Goal: Task Accomplishment & Management: Use online tool/utility

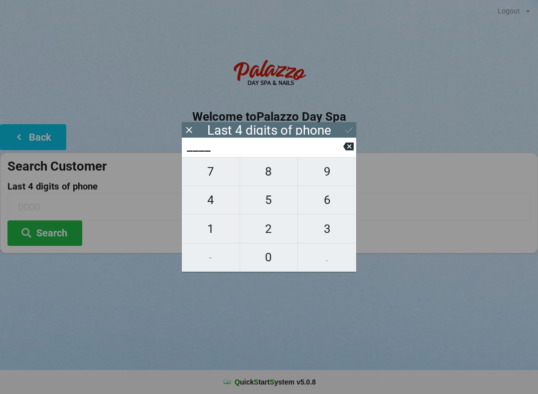
click at [265, 202] on span "5" at bounding box center [269, 199] width 58 height 21
type input "5___"
click at [264, 232] on span "2" at bounding box center [269, 228] width 58 height 21
type input "52__"
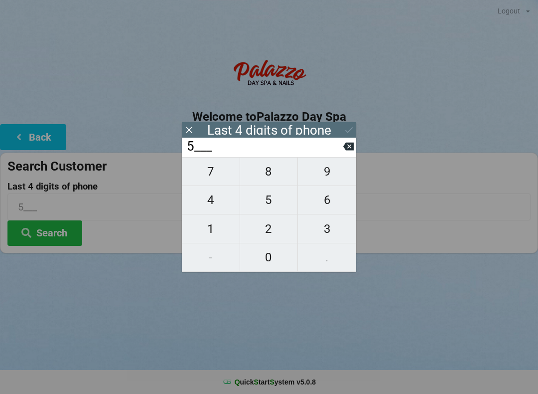
type input "52__"
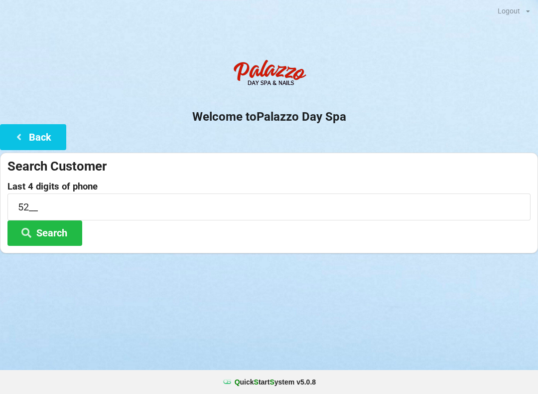
click at [13, 139] on icon at bounding box center [19, 136] width 12 height 8
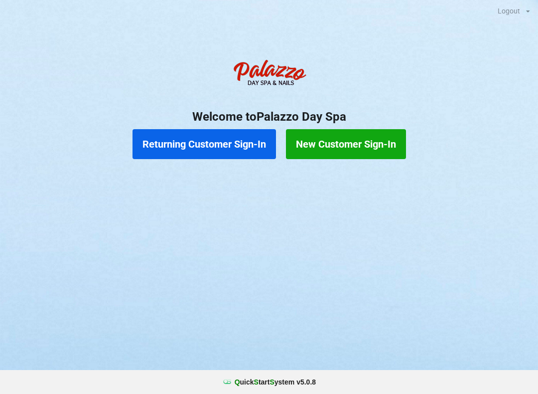
click at [192, 148] on button "Returning Customer Sign-In" at bounding box center [205, 144] width 144 height 30
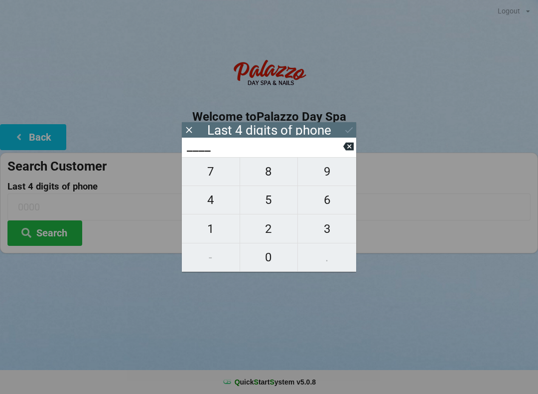
click at [266, 203] on span "5" at bounding box center [269, 199] width 58 height 21
type input "5___"
click at [264, 229] on span "2" at bounding box center [269, 228] width 58 height 21
type input "52__"
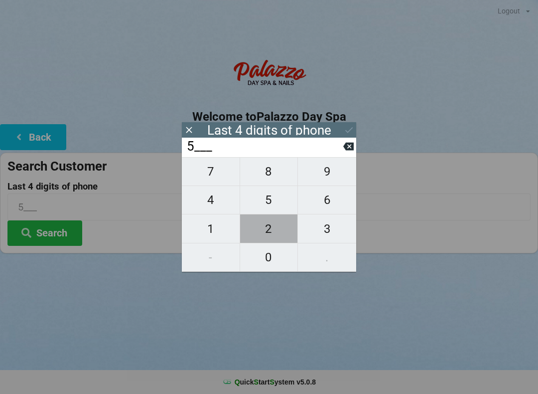
type input "52__"
click at [328, 232] on span "3" at bounding box center [327, 228] width 58 height 21
type input "523_"
click at [265, 226] on span "2" at bounding box center [269, 228] width 58 height 21
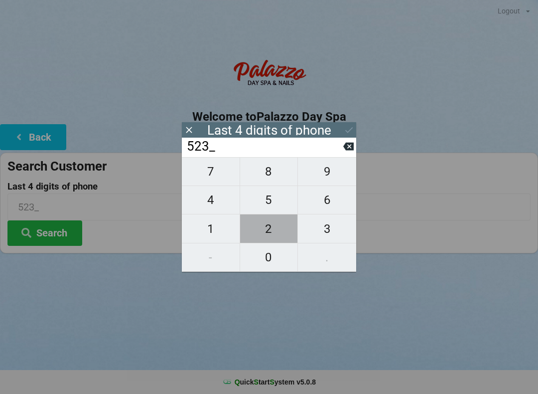
type input "5232"
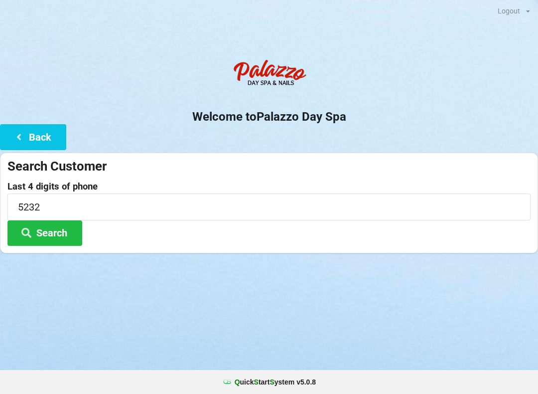
click at [45, 230] on button "Search" at bounding box center [44, 232] width 75 height 25
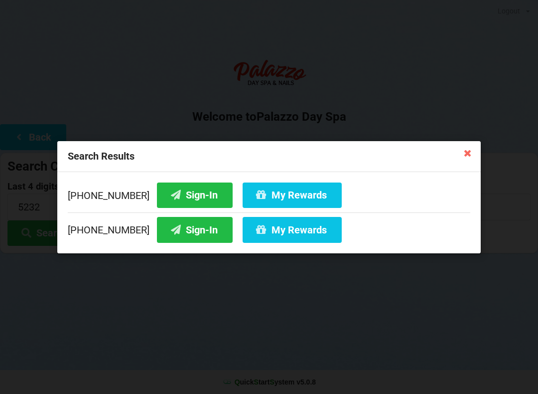
click at [170, 192] on icon at bounding box center [176, 194] width 12 height 8
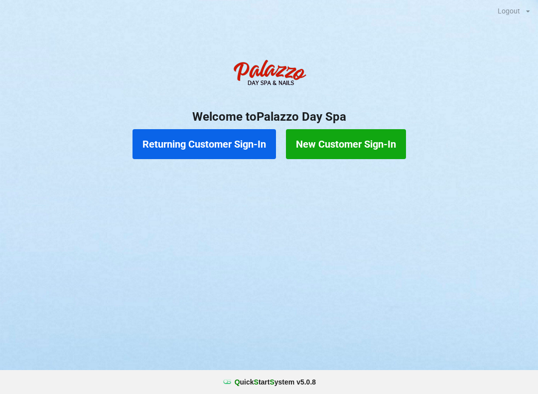
click at [169, 133] on button "Returning Customer Sign-In" at bounding box center [205, 144] width 144 height 30
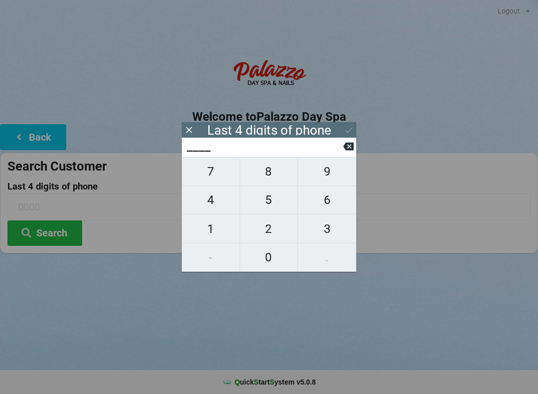
click at [338, 182] on span "9" at bounding box center [327, 171] width 58 height 21
type input "9___"
click at [351, 153] on button at bounding box center [348, 146] width 10 height 13
click at [220, 234] on span "1" at bounding box center [211, 228] width 58 height 21
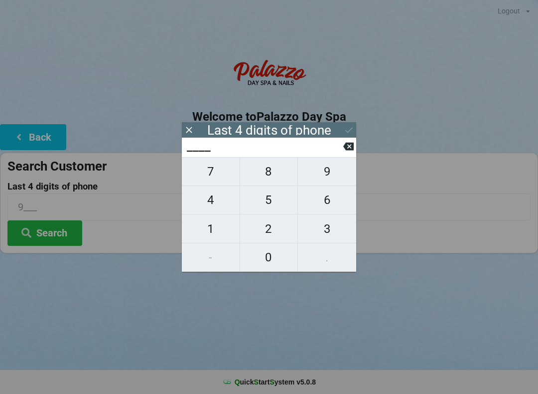
type input "1___"
click at [265, 238] on span "2" at bounding box center [269, 228] width 58 height 21
type input "12__"
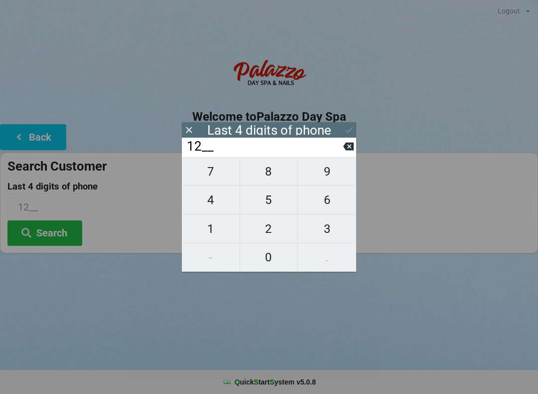
click at [276, 172] on span "8" at bounding box center [269, 171] width 58 height 21
type input "128_"
click at [219, 204] on span "4" at bounding box center [211, 199] width 58 height 21
type input "1284"
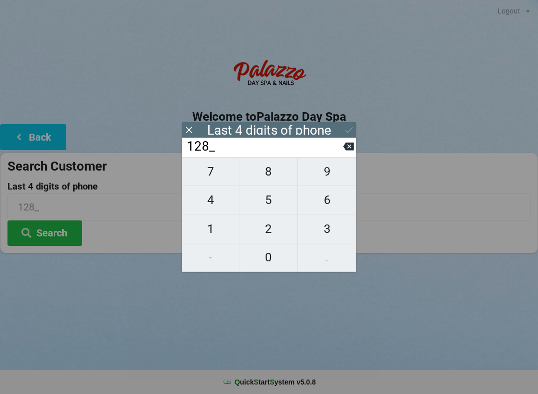
type input "1284"
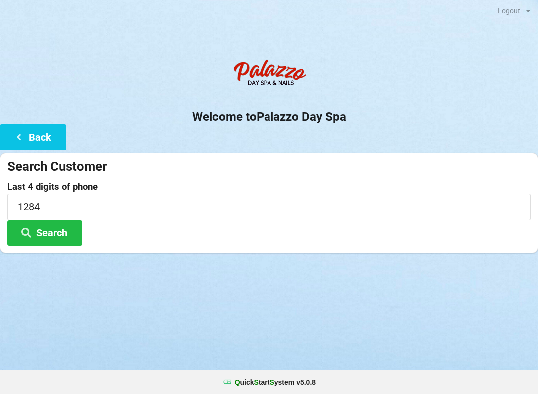
click at [485, 274] on div at bounding box center [269, 265] width 538 height 25
click at [45, 231] on button "Search" at bounding box center [44, 232] width 75 height 25
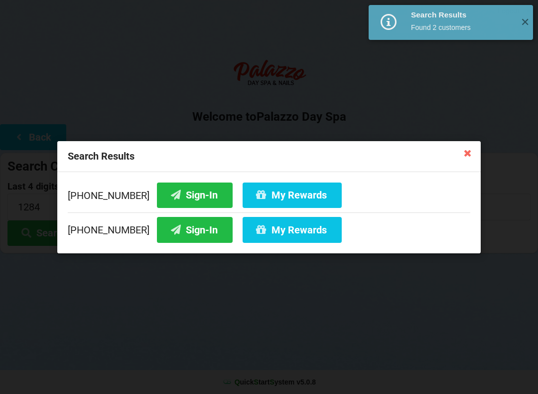
click at [267, 201] on button "My Rewards" at bounding box center [292, 194] width 99 height 25
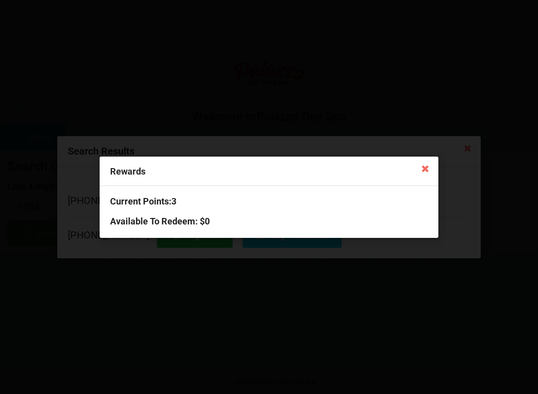
click at [429, 172] on icon at bounding box center [426, 168] width 16 height 16
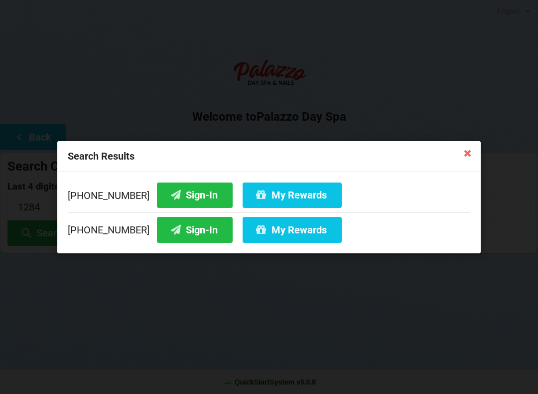
click at [177, 194] on button "Sign-In" at bounding box center [195, 194] width 76 height 25
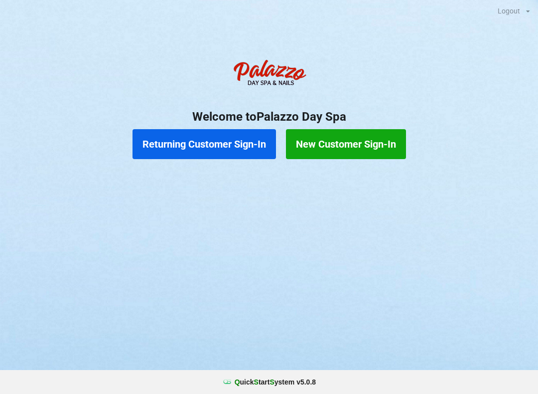
click at [182, 144] on button "Returning Customer Sign-In" at bounding box center [205, 144] width 144 height 30
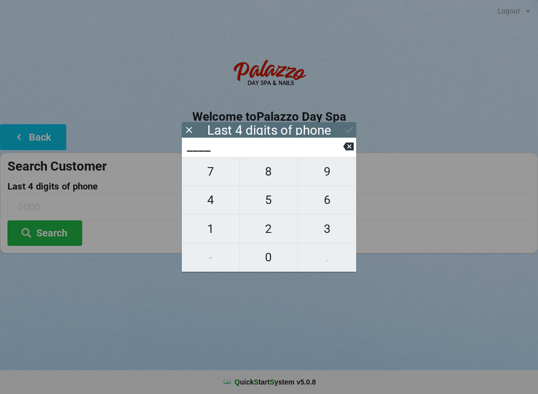
click at [270, 206] on span "5" at bounding box center [269, 199] width 58 height 21
type input "5___"
click at [276, 260] on span "0" at bounding box center [269, 257] width 58 height 21
type input "50__"
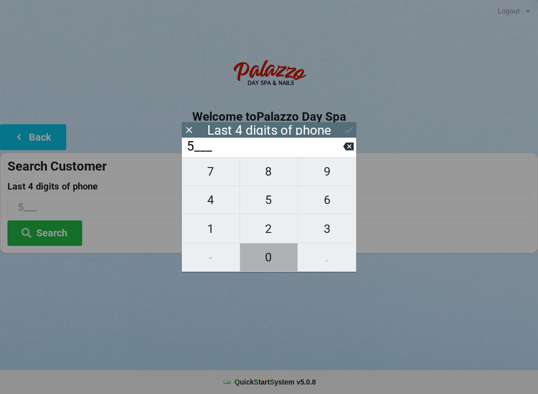
type input "50__"
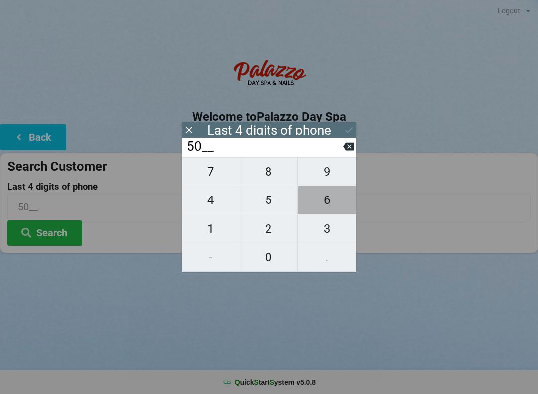
click at [333, 206] on span "6" at bounding box center [327, 199] width 58 height 21
type input "506_"
click at [333, 237] on span "3" at bounding box center [327, 228] width 58 height 21
type input "5063"
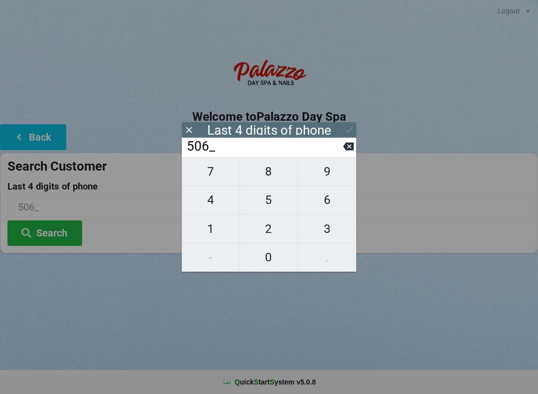
type input "5063"
click at [52, 237] on button "Search" at bounding box center [44, 232] width 75 height 25
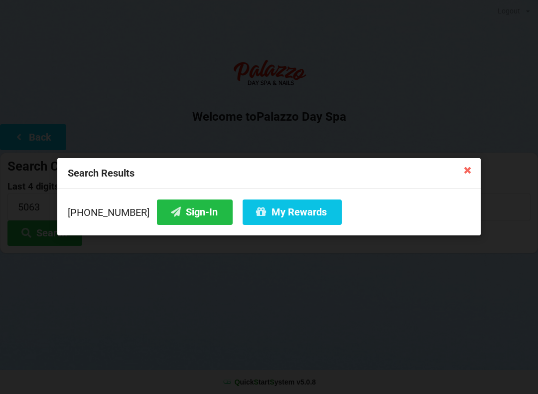
click at [464, 170] on icon at bounding box center [468, 169] width 16 height 16
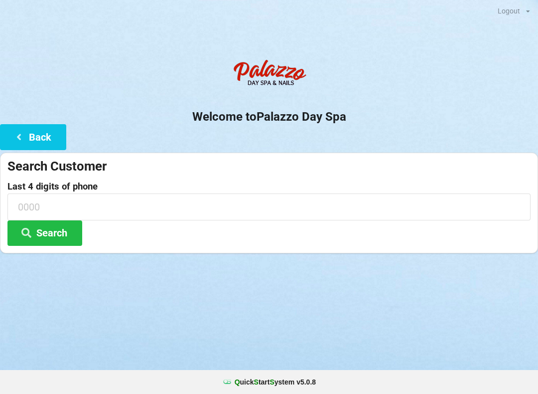
click at [472, 175] on form "Search Customer Last 4 digits of phone Search" at bounding box center [268, 202] width 523 height 88
click at [163, 203] on input at bounding box center [268, 206] width 523 height 26
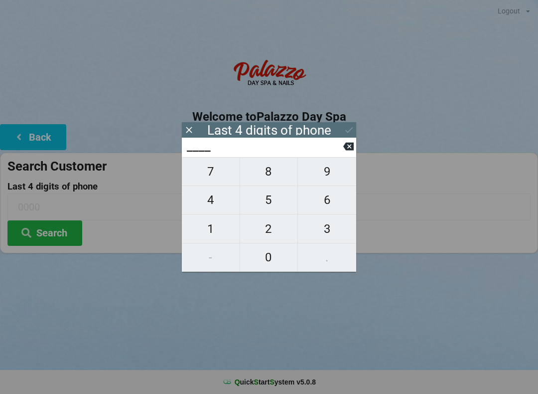
click at [275, 209] on span "5" at bounding box center [269, 199] width 58 height 21
type input "5___"
click at [325, 182] on span "9" at bounding box center [327, 171] width 58 height 21
type input "59__"
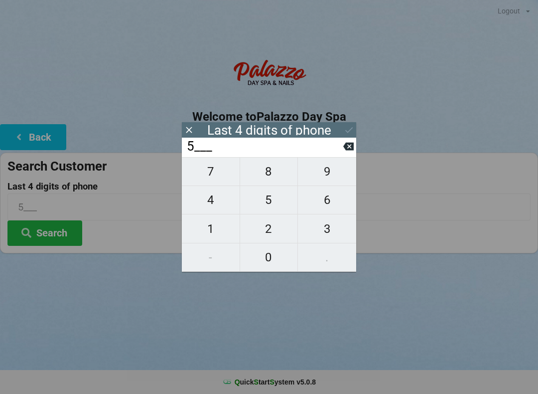
type input "59__"
click at [328, 209] on span "6" at bounding box center [327, 199] width 58 height 21
type input "596_"
click at [331, 207] on span "6" at bounding box center [327, 199] width 58 height 21
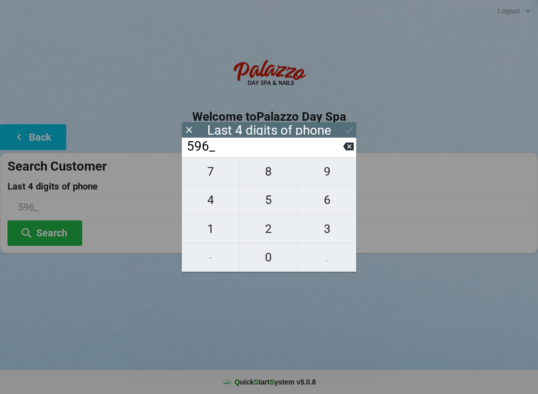
type input "5966"
click at [347, 135] on button at bounding box center [349, 129] width 10 height 13
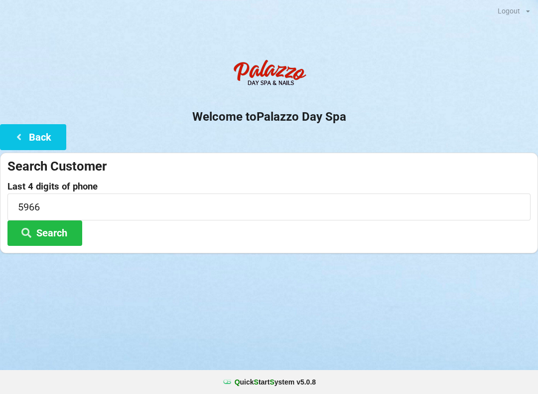
click at [63, 240] on button "Search" at bounding box center [44, 232] width 75 height 25
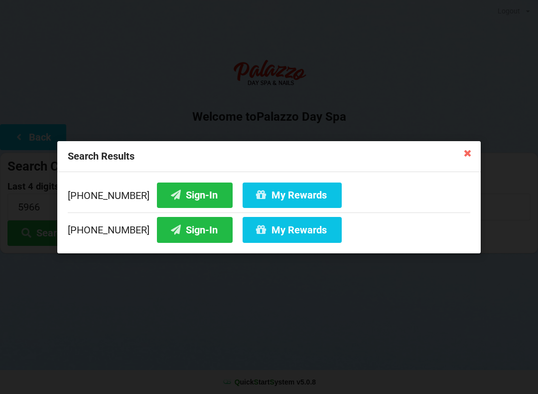
click at [186, 231] on button "Sign-In" at bounding box center [195, 229] width 76 height 25
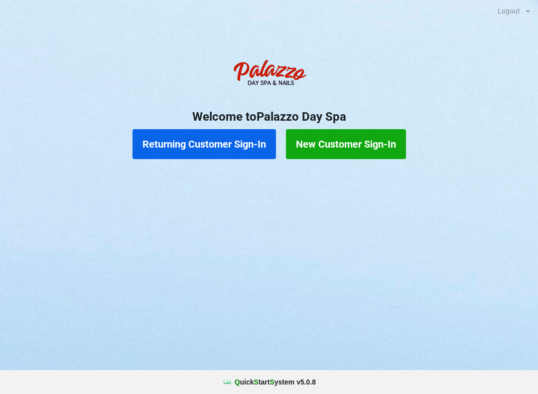
click at [213, 151] on button "Returning Customer Sign-In" at bounding box center [205, 144] width 144 height 30
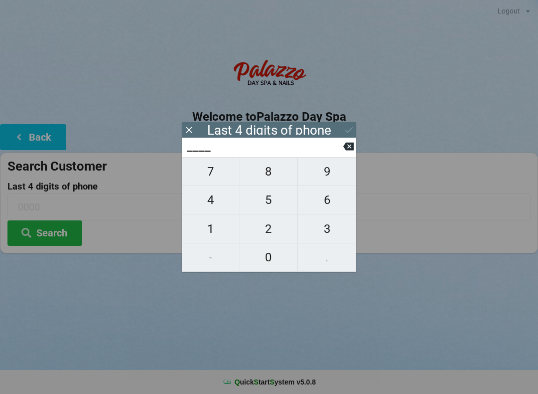
click at [204, 232] on span "1" at bounding box center [211, 228] width 58 height 21
type input "1___"
click at [326, 233] on span "3" at bounding box center [327, 228] width 58 height 21
type input "13__"
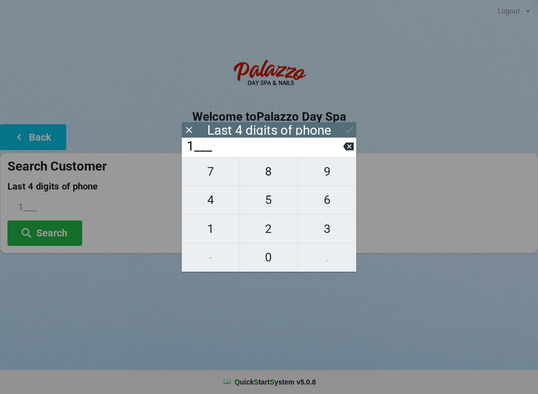
type input "13__"
click at [215, 214] on button "4" at bounding box center [211, 200] width 58 height 28
type input "134_"
click at [317, 218] on button "3" at bounding box center [327, 228] width 58 height 28
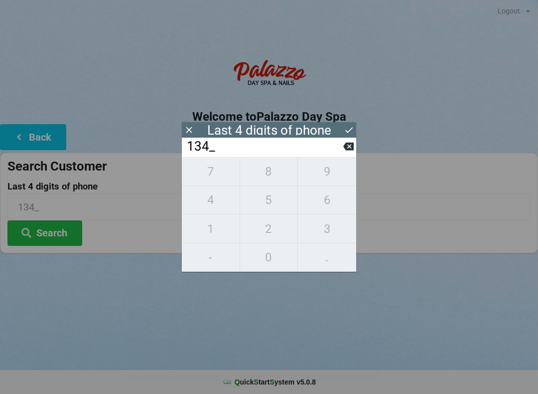
type input "1343"
click at [342, 155] on input "1343" at bounding box center [264, 147] width 157 height 16
click at [337, 152] on input "1343" at bounding box center [264, 147] width 157 height 16
click at [334, 154] on input "1343" at bounding box center [264, 147] width 157 height 16
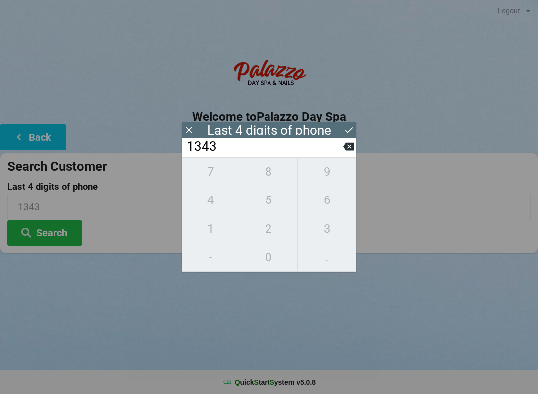
click at [341, 155] on input "1343" at bounding box center [264, 147] width 157 height 16
click at [346, 153] on button at bounding box center [348, 146] width 10 height 13
click at [348, 153] on button at bounding box center [348, 146] width 10 height 13
click at [345, 150] on icon at bounding box center [348, 147] width 10 height 8
click at [342, 154] on input "1___" at bounding box center [264, 147] width 157 height 16
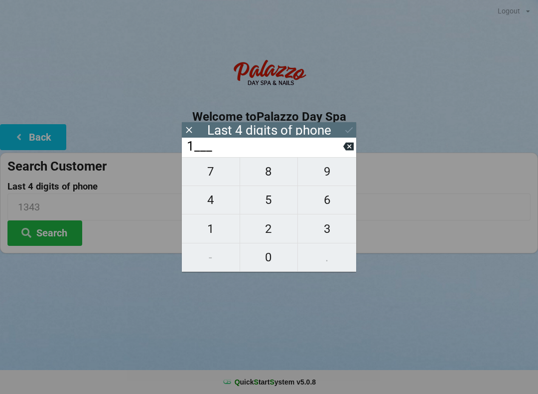
click at [343, 149] on input "1___" at bounding box center [264, 147] width 157 height 16
click at [353, 152] on icon at bounding box center [348, 146] width 10 height 10
click at [209, 232] on span "1" at bounding box center [211, 228] width 58 height 21
type input "1___"
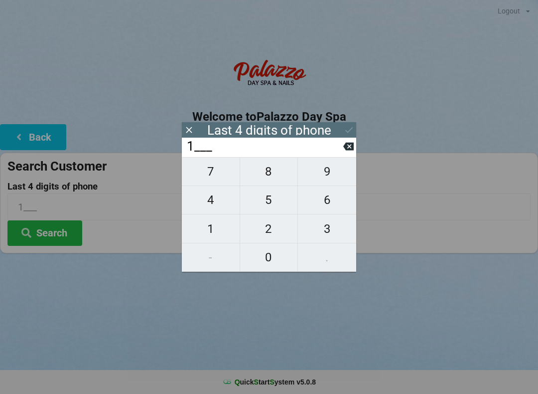
click at [337, 236] on span "3" at bounding box center [327, 228] width 58 height 21
type input "13__"
click at [215, 206] on span "4" at bounding box center [211, 199] width 58 height 21
type input "134_"
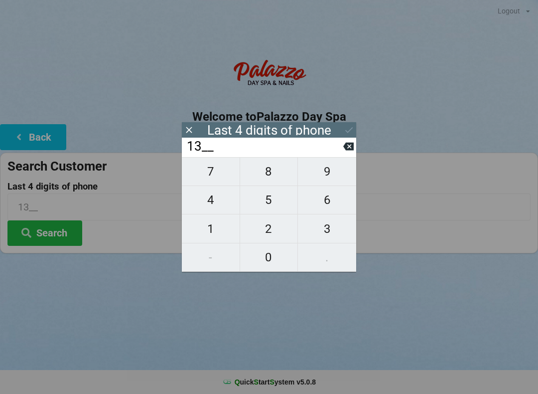
type input "134_"
click at [278, 239] on span "2" at bounding box center [269, 228] width 58 height 21
type input "1342"
click at [53, 236] on button "Search" at bounding box center [44, 232] width 75 height 25
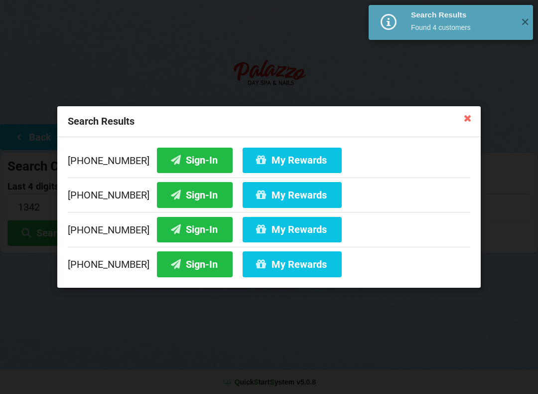
click at [171, 195] on button "Sign-In" at bounding box center [195, 194] width 76 height 25
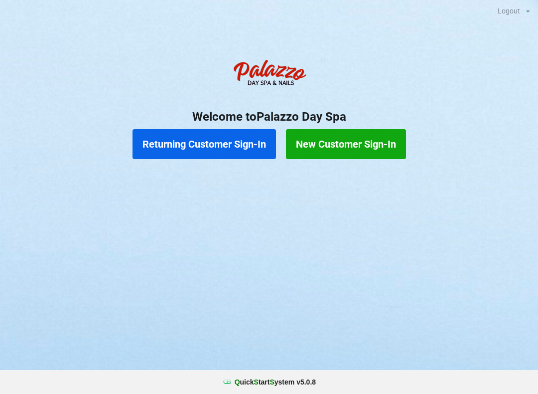
click at [236, 137] on button "Returning Customer Sign-In" at bounding box center [205, 144] width 144 height 30
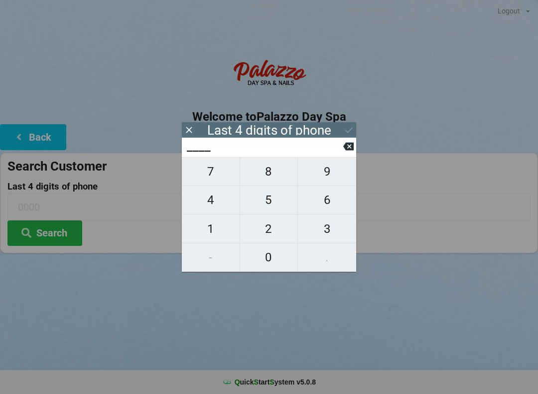
click at [335, 168] on span "9" at bounding box center [327, 171] width 58 height 21
type input "9___"
click at [215, 223] on span "1" at bounding box center [211, 228] width 58 height 21
type input "91__"
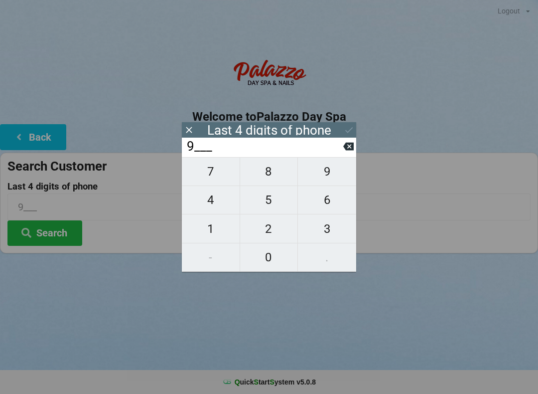
type input "91__"
click at [216, 182] on span "7" at bounding box center [211, 171] width 58 height 21
type input "917_"
click at [272, 205] on span "5" at bounding box center [269, 199] width 58 height 21
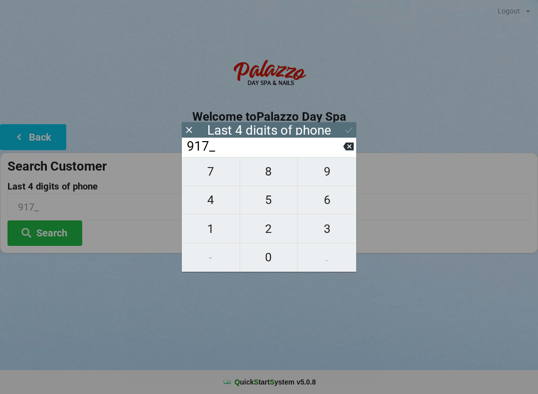
type input "9175"
click at [346, 127] on icon at bounding box center [349, 130] width 10 height 10
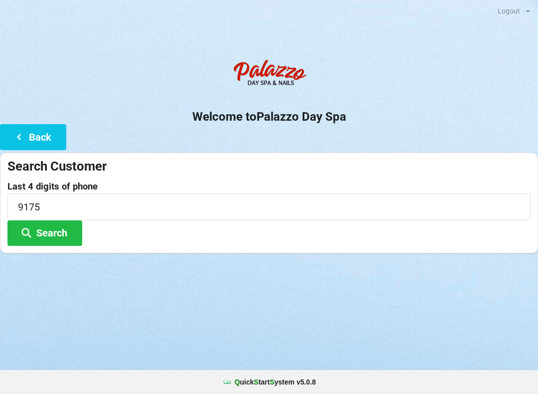
click at [58, 231] on button "Search" at bounding box center [44, 232] width 75 height 25
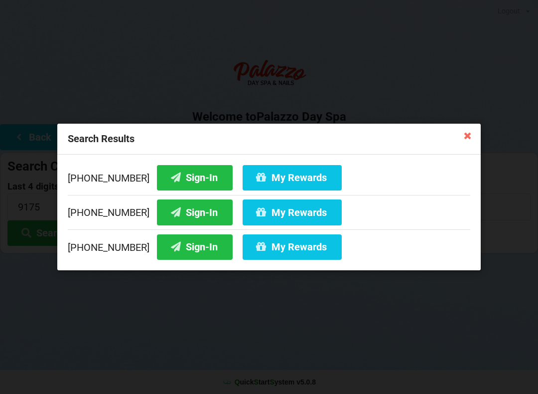
click at [185, 248] on button "Sign-In" at bounding box center [195, 246] width 76 height 25
